Goal: Find specific page/section: Find specific page/section

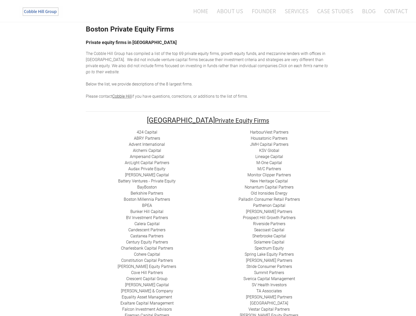
scroll to position [20, 0]
click at [273, 166] on link "​M/C Partners" at bounding box center [270, 168] width 24 height 5
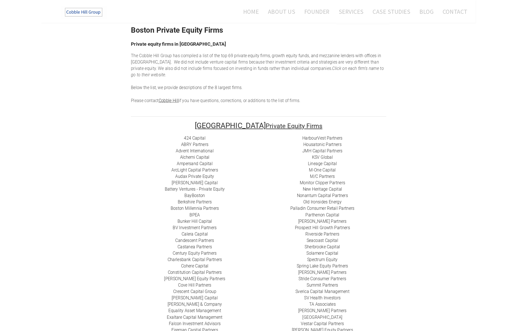
scroll to position [0, 0]
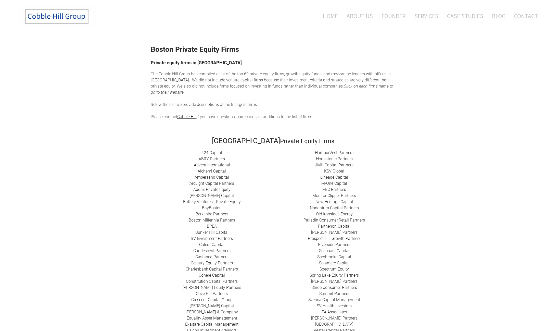
click at [223, 230] on link "​Bunker Hill Capital" at bounding box center [211, 232] width 33 height 5
click at [218, 150] on link "424 Capital" at bounding box center [211, 152] width 21 height 5
click at [208, 156] on link "​ABRY Partners" at bounding box center [212, 158] width 26 height 5
click at [221, 187] on link "Audax Private Equity" at bounding box center [211, 189] width 37 height 5
drag, startPoint x: 74, startPoint y: 183, endPoint x: 74, endPoint y: 187, distance: 3.4
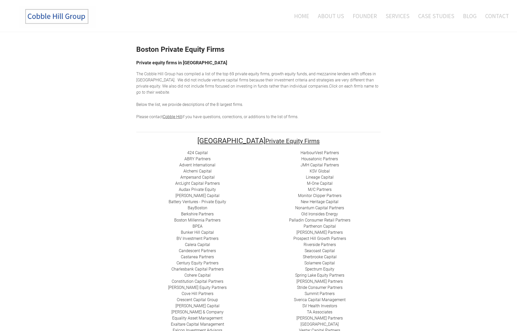
click at [325, 187] on link "​M/C Partners" at bounding box center [320, 189] width 24 height 5
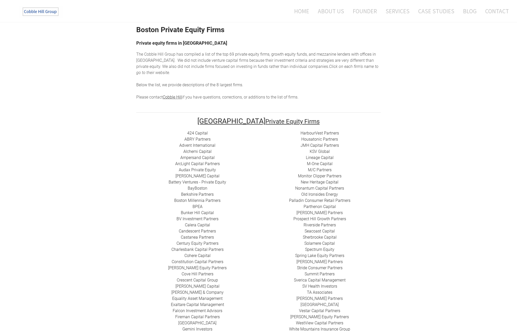
scroll to position [22, 0]
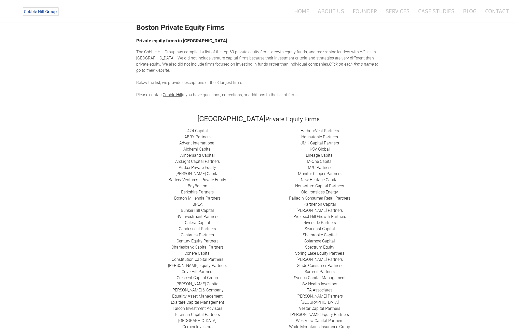
click at [335, 214] on link "Prospect Hill Growth Partners" at bounding box center [320, 216] width 53 height 5
click at [318, 220] on link "Riverside Partners" at bounding box center [320, 222] width 32 height 5
